Goal: Task Accomplishment & Management: Manage account settings

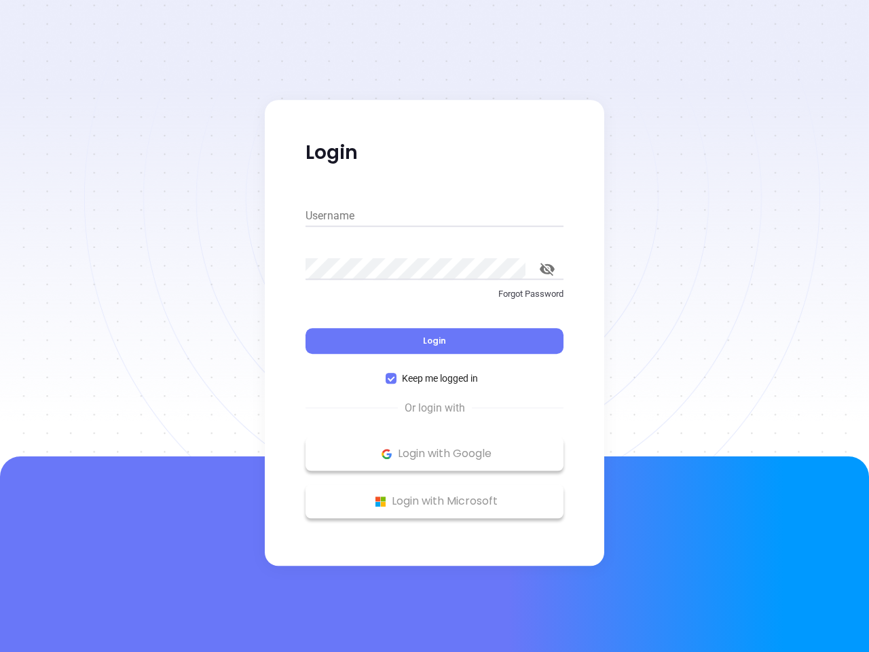
click at [435, 326] on div "Login" at bounding box center [435, 333] width 258 height 42
click at [435, 216] on input "Username" at bounding box center [435, 216] width 258 height 22
click at [547, 269] on icon "toggle password visibility" at bounding box center [547, 269] width 15 height 13
click at [435, 341] on span "Login" at bounding box center [434, 341] width 23 height 12
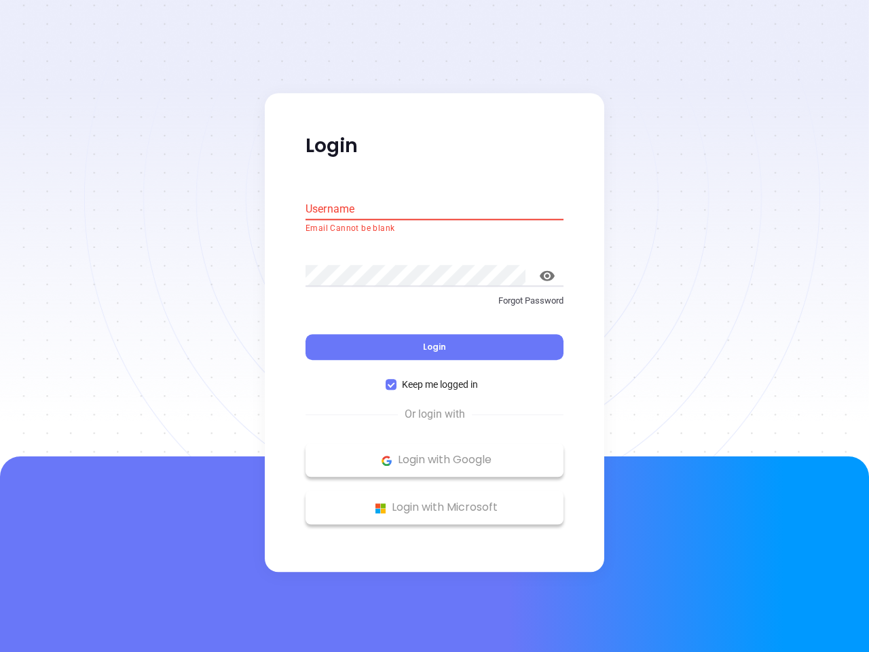
click at [435, 378] on span "Keep me logged in" at bounding box center [440, 384] width 87 height 15
click at [397, 380] on input "Keep me logged in" at bounding box center [391, 385] width 11 height 11
checkbox input "false"
click at [435, 454] on p "Login with Google" at bounding box center [434, 460] width 244 height 20
click at [435, 501] on p "Login with Microsoft" at bounding box center [434, 508] width 244 height 20
